Goal: Check status: Check status

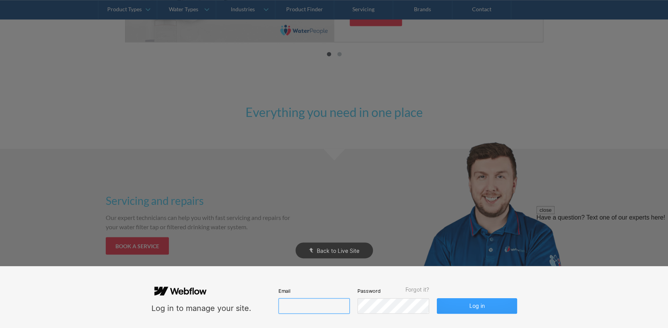
type input "[PERSON_NAME][EMAIL_ADDRESS][DOMAIN_NAME]"
click at [479, 299] on button "Log in" at bounding box center [477, 305] width 80 height 15
click at [478, 309] on button "Log in" at bounding box center [477, 305] width 80 height 15
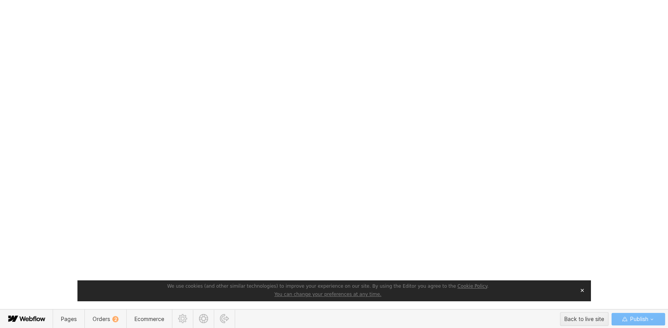
click at [518, 293] on button "✕" at bounding box center [582, 291] width 11 height 12
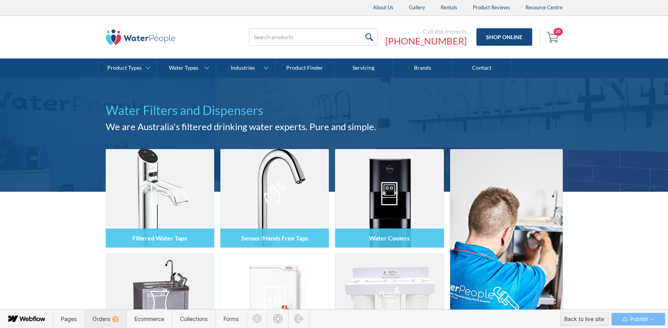
click at [107, 313] on span "Orders 2" at bounding box center [105, 318] width 42 height 19
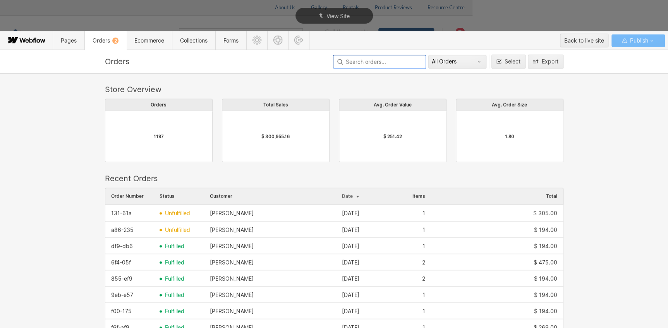
scroll to position [418, 453]
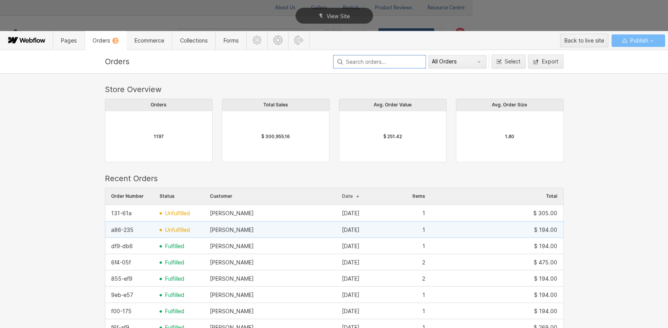
click at [167, 230] on span "unfulfilled" at bounding box center [177, 230] width 25 height 6
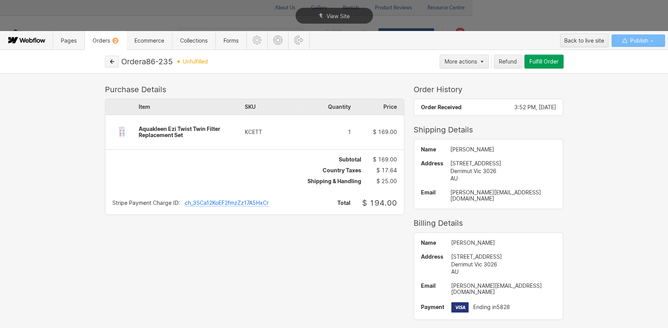
click at [110, 63] on icon "button" at bounding box center [111, 61] width 5 height 5
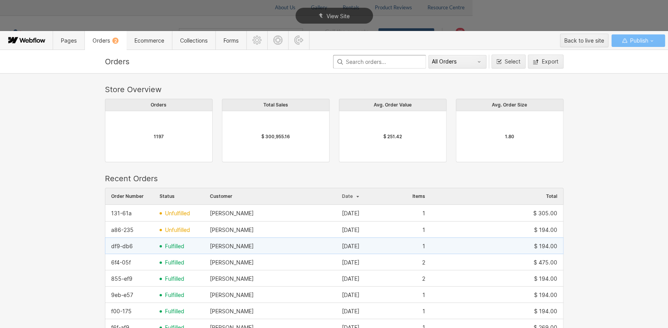
click at [169, 247] on span "fulfilled" at bounding box center [174, 246] width 19 height 6
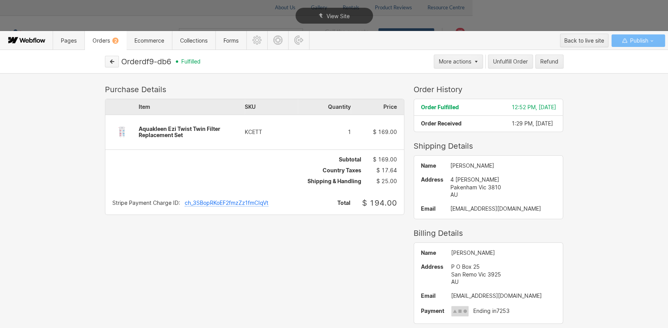
click at [108, 60] on button "button" at bounding box center [112, 62] width 14 height 12
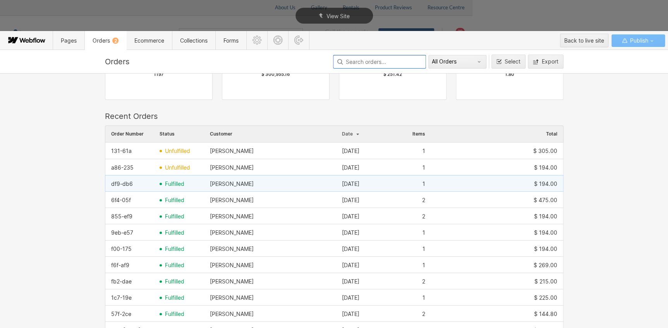
scroll to position [70, 0]
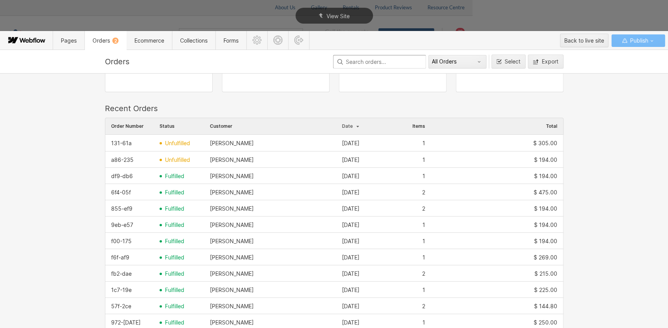
drag, startPoint x: 136, startPoint y: 225, endPoint x: 100, endPoint y: 224, distance: 36.0
click at [102, 224] on div "Store Overview Orders 1197 Total Sales $ 300,955.16 Avg. Order Value $ 251.42 A…" at bounding box center [334, 284] width 465 height 538
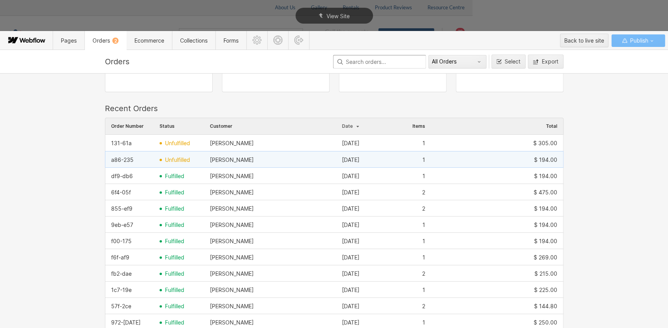
click at [178, 161] on span "unfulfilled" at bounding box center [177, 160] width 25 height 6
